Goal: Task Accomplishment & Management: Use online tool/utility

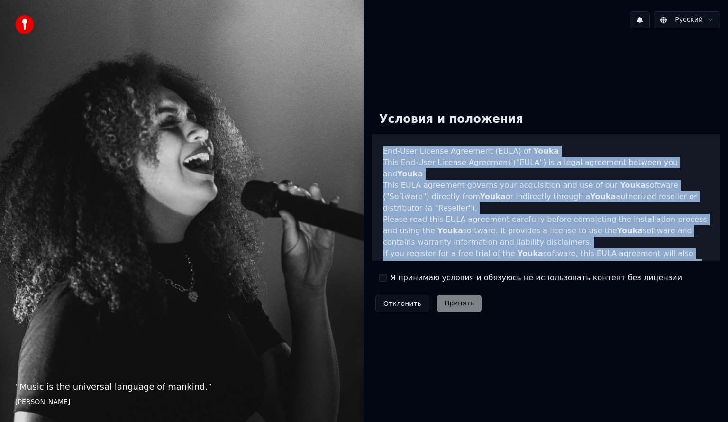
drag, startPoint x: 658, startPoint y: 248, endPoint x: 381, endPoint y: 148, distance: 294.4
click at [381, 148] on div "End-User License Agreement (EULA) of Youka This End-User License Agreement ("EU…" at bounding box center [545, 197] width 349 height 127
copy div "End-User License Agreement (EULA) of Youka This End-User License Agreement ("EU…"
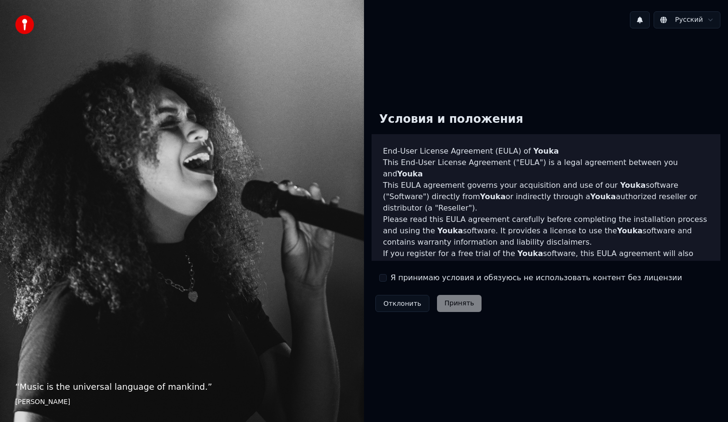
click at [393, 275] on label "Я принимаю условия и обязуюсь не использовать контент без лицензии" at bounding box center [535, 277] width 291 height 11
click at [387, 275] on button "Я принимаю условия и обязуюсь не использовать контент без лицензии" at bounding box center [383, 278] width 8 height 8
click at [457, 311] on button "Принять" at bounding box center [459, 303] width 45 height 17
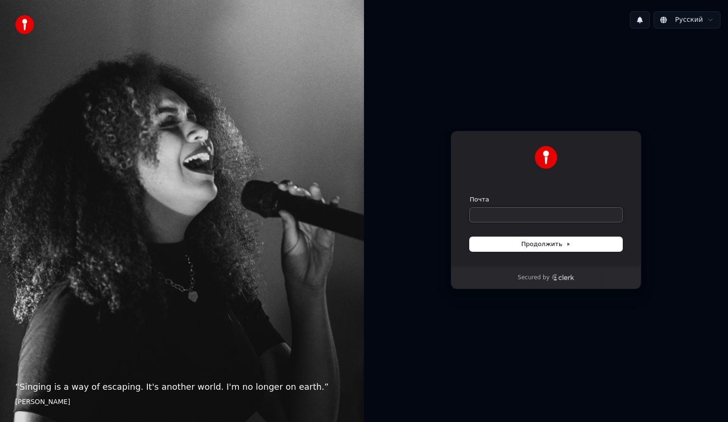
click at [558, 219] on input "Почта" at bounding box center [546, 215] width 153 height 14
type input "*"
click at [559, 247] on span "Продолжить" at bounding box center [546, 244] width 50 height 9
type input "**********"
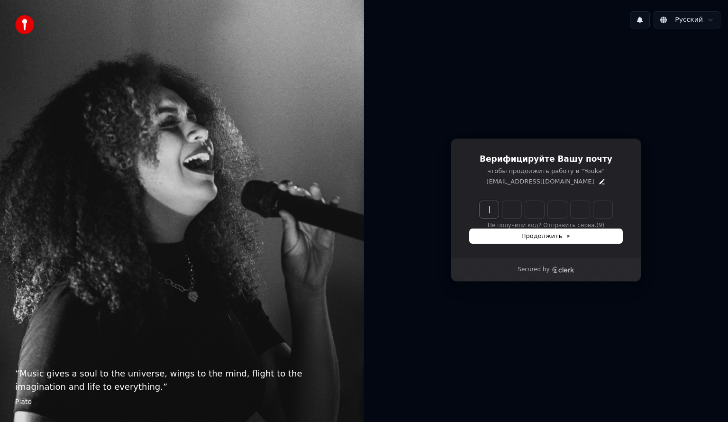
click at [495, 211] on input "Enter verification code" at bounding box center [556, 209] width 152 height 17
type input "******"
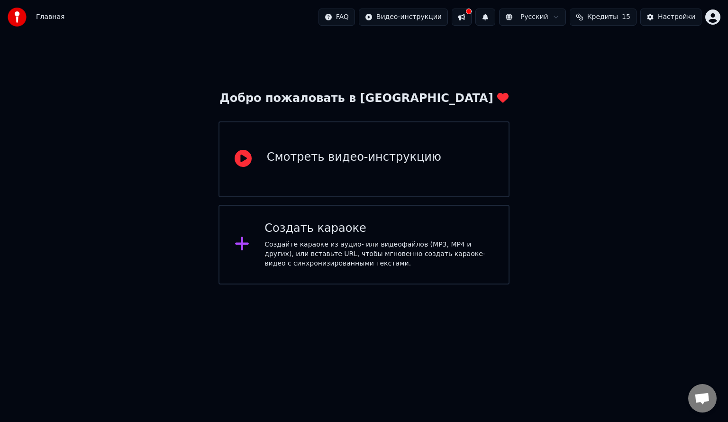
click at [614, 16] on span "Кредиты" at bounding box center [602, 16] width 31 height 9
click at [591, 48] on th "Остаток" at bounding box center [590, 45] width 36 height 19
click at [559, 64] on td "15" at bounding box center [549, 62] width 45 height 17
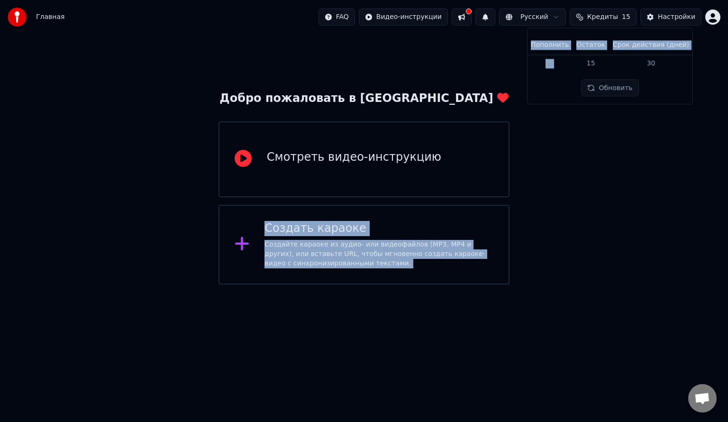
drag, startPoint x: 559, startPoint y: 64, endPoint x: 605, endPoint y: 133, distance: 82.4
click at [605, 133] on body "Главная FAQ Видео-инструкции Русский Кредиты 15 Настройки Добро пожаловать в Yo…" at bounding box center [364, 142] width 728 height 284
click at [605, 133] on div "Добро пожаловать в Youka Смотреть видео-инструкцию Создать караоке Создайте кар…" at bounding box center [364, 159] width 728 height 250
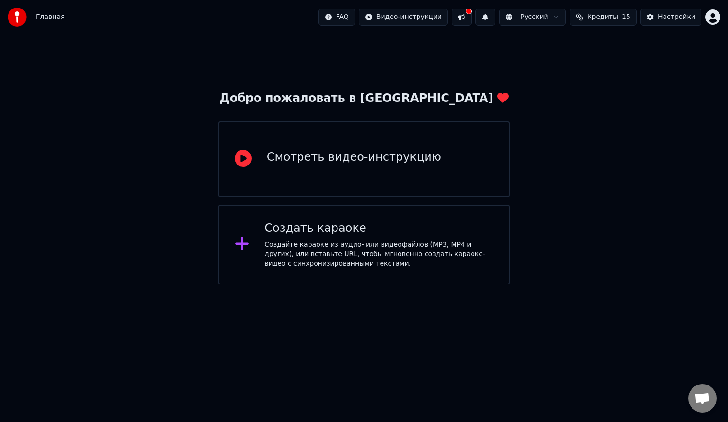
click at [604, 13] on span "Кредиты" at bounding box center [602, 16] width 31 height 9
click at [649, 148] on div "Добро пожаловать в Youka Смотреть видео-инструкцию Создать караоке Создайте кар…" at bounding box center [364, 159] width 728 height 250
click at [667, 24] on button "Настройки" at bounding box center [670, 17] width 61 height 17
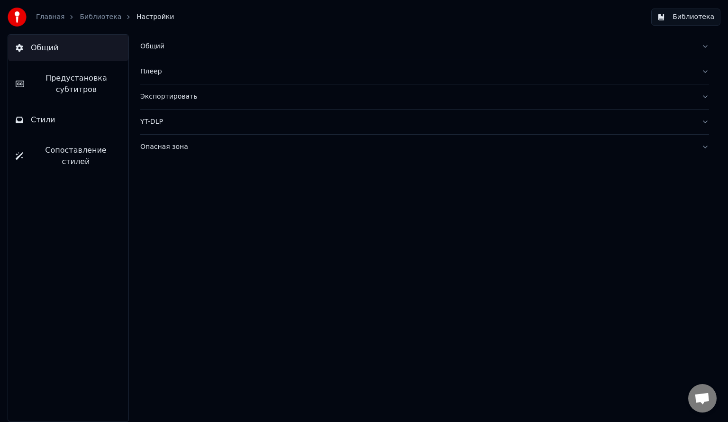
click at [57, 111] on button "Стили" at bounding box center [68, 120] width 120 height 27
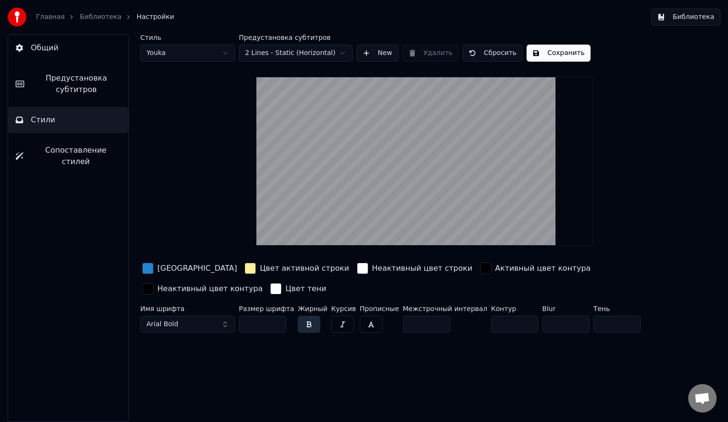
type input "**"
click at [279, 321] on input "**" at bounding box center [262, 324] width 47 height 17
click at [345, 323] on div "Имя шрифта Arial Bold Размер шрифта ** Жирный Курсив Прописные Межстрочный инте…" at bounding box center [394, 320] width 509 height 31
click at [335, 323] on button "button" at bounding box center [342, 324] width 23 height 17
click at [348, 322] on div "Имя шрифта Arial Bold Размер шрифта ** Жирный Курсив Прописные Межстрочный инте…" at bounding box center [394, 320] width 509 height 31
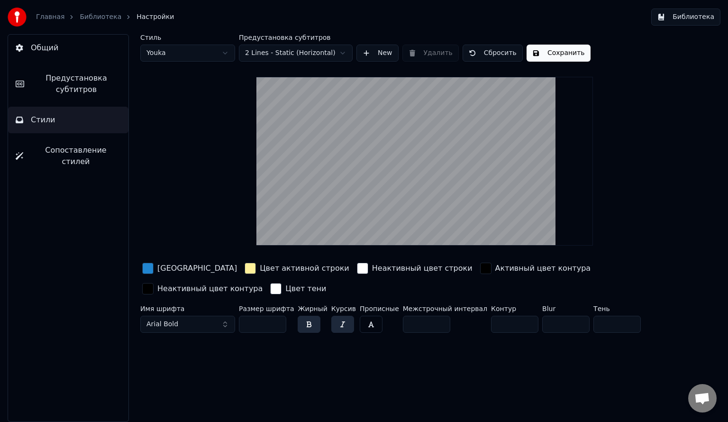
click at [361, 322] on button "button" at bounding box center [371, 324] width 23 height 17
click at [339, 320] on button "button" at bounding box center [342, 324] width 23 height 17
click at [480, 271] on div "button" at bounding box center [485, 268] width 11 height 11
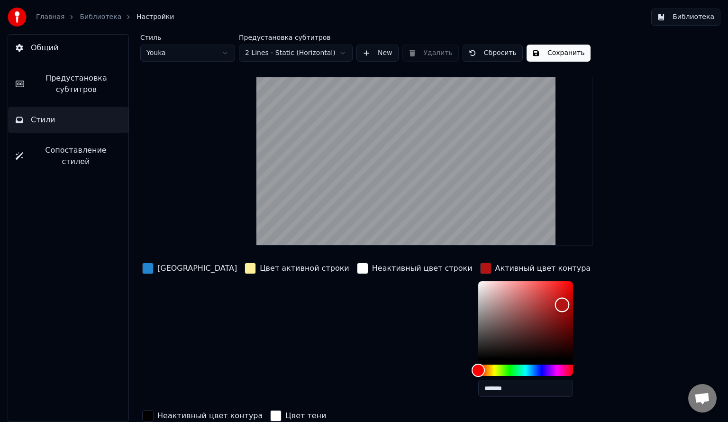
click at [502, 304] on div "Color" at bounding box center [525, 320] width 95 height 78
click at [478, 327] on div "Color" at bounding box center [525, 320] width 95 height 78
type input "*******"
click at [478, 326] on div "Color" at bounding box center [525, 320] width 95 height 78
click at [480, 265] on div "button" at bounding box center [485, 268] width 11 height 11
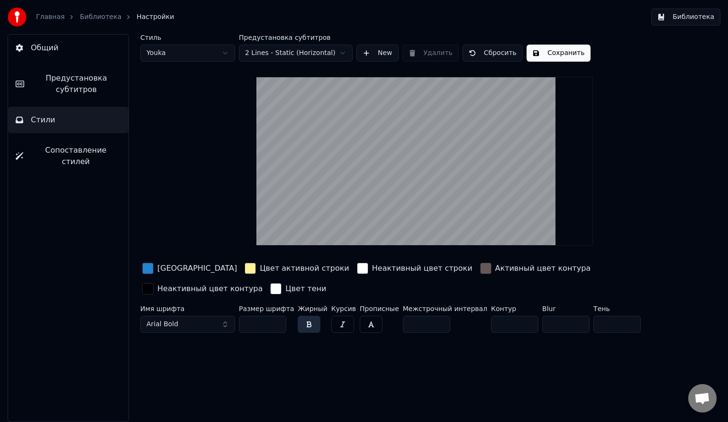
click at [480, 266] on div "button" at bounding box center [485, 268] width 11 height 11
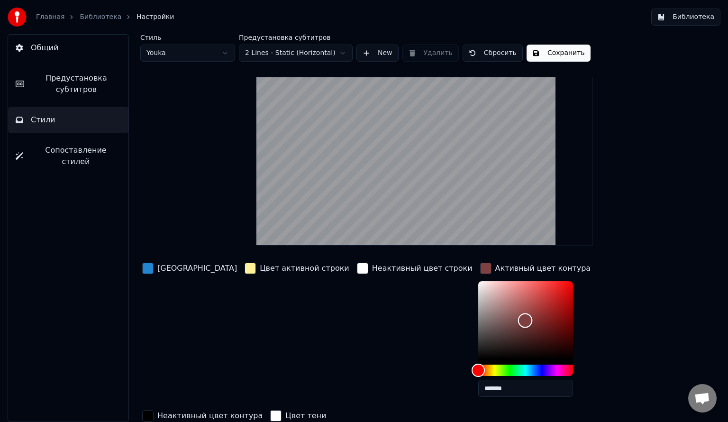
drag, startPoint x: 434, startPoint y: 326, endPoint x: 391, endPoint y: 247, distance: 90.1
click at [391, 247] on div "Стиль Youka Предустановка субтитров 2 Lines - Static (Horizontal) New Удалить С…" at bounding box center [424, 248] width 569 height 429
drag, startPoint x: 421, startPoint y: 275, endPoint x: 425, endPoint y: 289, distance: 14.4
click at [478, 289] on div "Color" at bounding box center [485, 289] width 15 height 15
type input "*******"
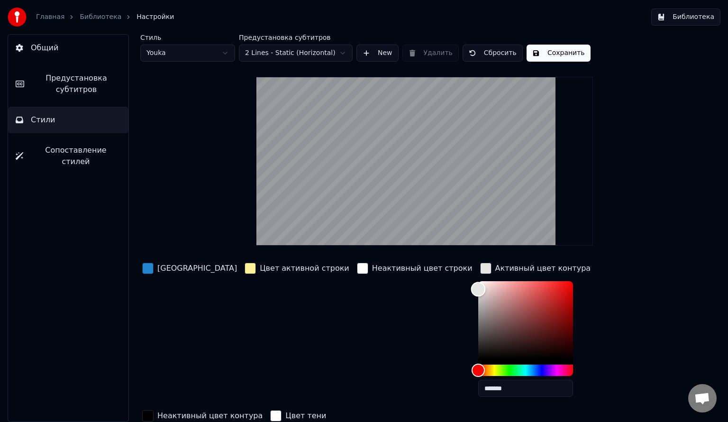
drag, startPoint x: 425, startPoint y: 289, endPoint x: 411, endPoint y: 288, distance: 13.8
click at [471, 288] on div "Color" at bounding box center [478, 288] width 15 height 15
click at [619, 158] on div "Стиль Youka Предустановка субтитров 2 Lines - Static (Horizontal) New Удалить С…" at bounding box center [424, 248] width 569 height 429
click at [264, 408] on div "Неактивный цвет контура" at bounding box center [202, 415] width 124 height 15
drag, startPoint x: 533, startPoint y: 357, endPoint x: 525, endPoint y: 274, distance: 83.3
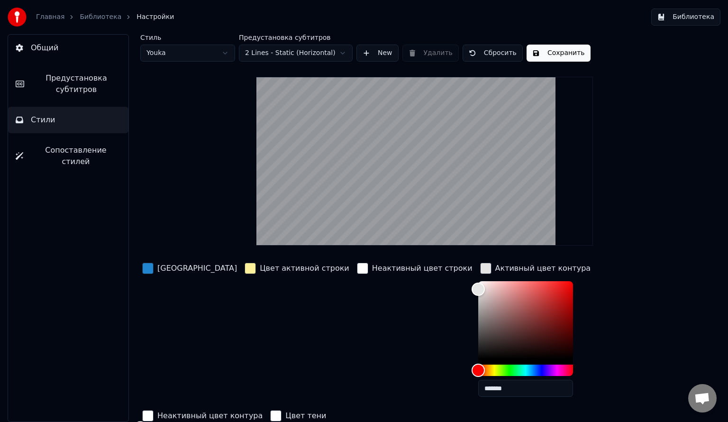
click at [525, 274] on div "Цвет заливки Цвет активной строки Неактивный цвет строки Активный цвет контура …" at bounding box center [394, 406] width 509 height 291
type input "*******"
drag, startPoint x: 530, startPoint y: 281, endPoint x: 533, endPoint y: 396, distance: 114.2
click at [631, 203] on div "Стиль Youka Предустановка субтитров 2 Lines - Static (Horizontal) New Удалить С…" at bounding box center [424, 312] width 569 height 556
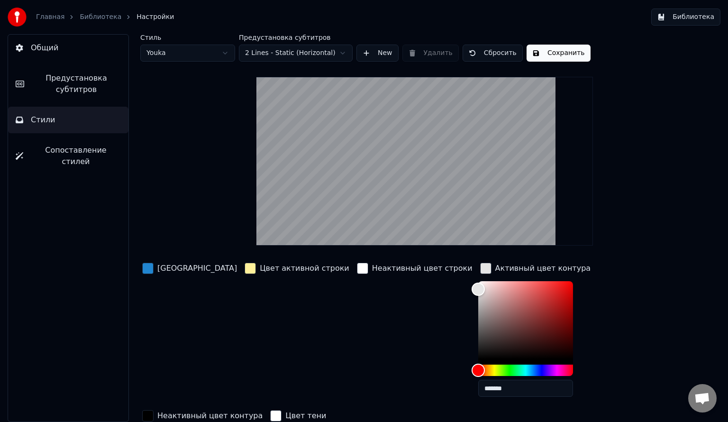
click at [355, 308] on div "Неактивный цвет строки" at bounding box center [414, 333] width 119 height 144
click at [471, 47] on button "Сбросить" at bounding box center [492, 53] width 60 height 17
type input "**"
type input "*******"
click at [171, 53] on html "Главная Библиотека Настройки Библиотека Общий Предустановка субтитров Стили Соп…" at bounding box center [364, 211] width 728 height 422
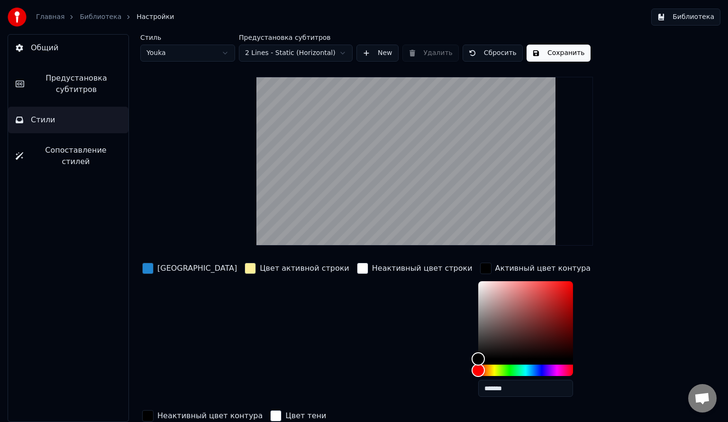
click at [171, 53] on html "Главная Библиотека Настройки Библиотека Общий Предустановка субтитров Стили Соп…" at bounding box center [364, 211] width 728 height 422
click at [56, 15] on link "Главная" at bounding box center [50, 16] width 28 height 9
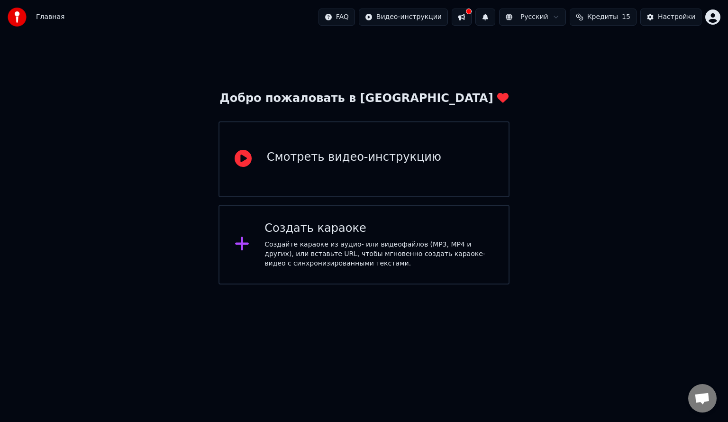
click at [618, 17] on span "Кредиты" at bounding box center [602, 16] width 31 height 9
click at [559, 63] on td "15" at bounding box center [549, 62] width 45 height 17
click at [561, 41] on th "Пополнить" at bounding box center [549, 45] width 45 height 19
click at [471, 19] on button at bounding box center [462, 17] width 20 height 17
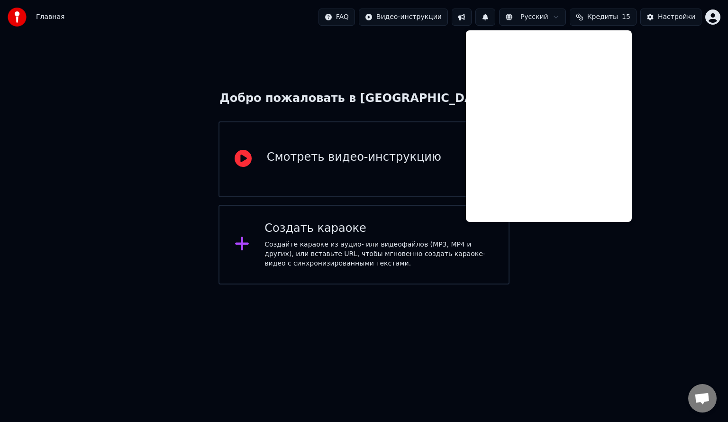
click at [590, 284] on html "Главная FAQ Видео-инструкции Русский Кредиты 15 Настройки Добро пожаловать в Yo…" at bounding box center [364, 142] width 728 height 284
click at [570, 243] on div "Добро пожаловать в Youka Смотреть видео-инструкцию Создать караоке Создайте кар…" at bounding box center [364, 159] width 728 height 250
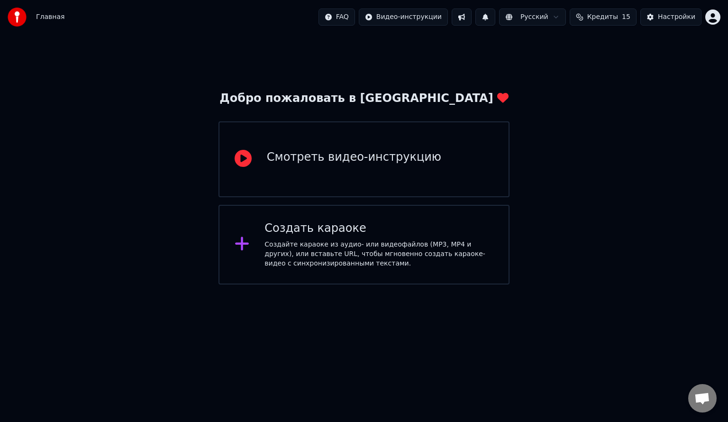
click at [611, 18] on span "Кредиты" at bounding box center [602, 16] width 31 height 9
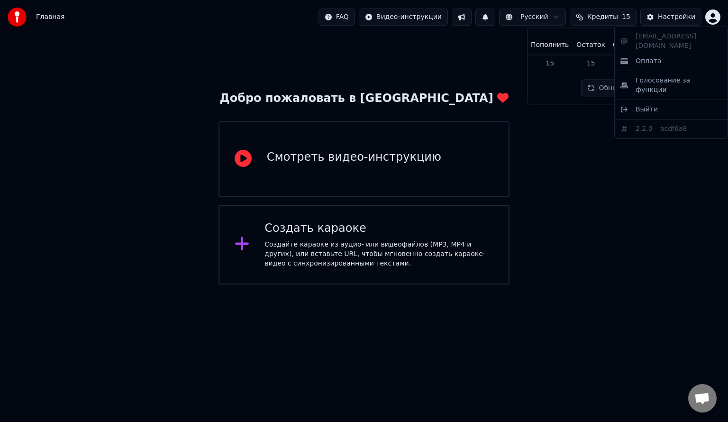
click at [713, 16] on html "Главная FAQ Видео-инструкции Русский Кредиты 15 Настройки Добро пожаловать в Yo…" at bounding box center [364, 142] width 728 height 284
click at [653, 57] on div "Оплата" at bounding box center [670, 61] width 109 height 15
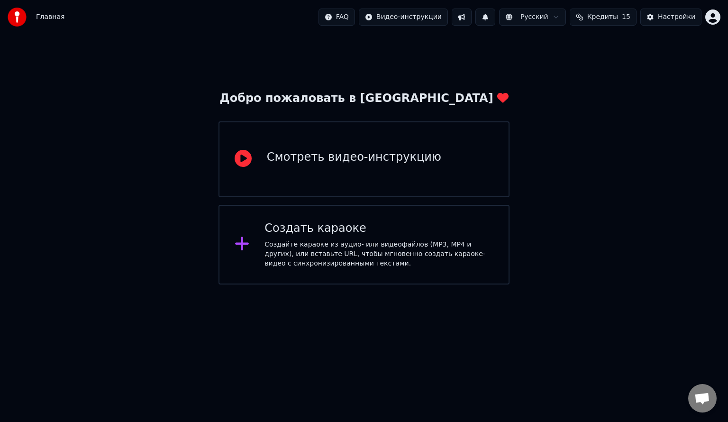
click at [366, 246] on div "Создайте караоке из аудио- или видеофайлов (MP3, MP4 и других), или вставьте UR…" at bounding box center [378, 254] width 229 height 28
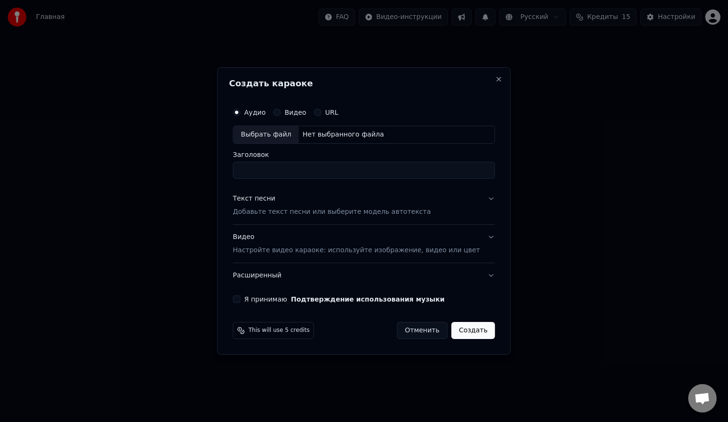
click at [302, 334] on div "This will use 5 credits" at bounding box center [273, 330] width 81 height 17
click at [495, 81] on button "Close" at bounding box center [499, 79] width 8 height 8
